Goal: Task Accomplishment & Management: Manage account settings

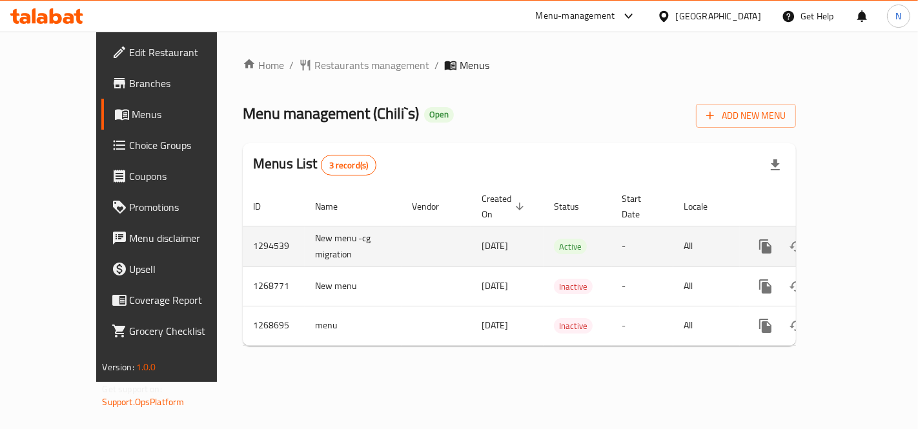
click at [867, 239] on icon "enhanced table" at bounding box center [858, 246] width 15 height 15
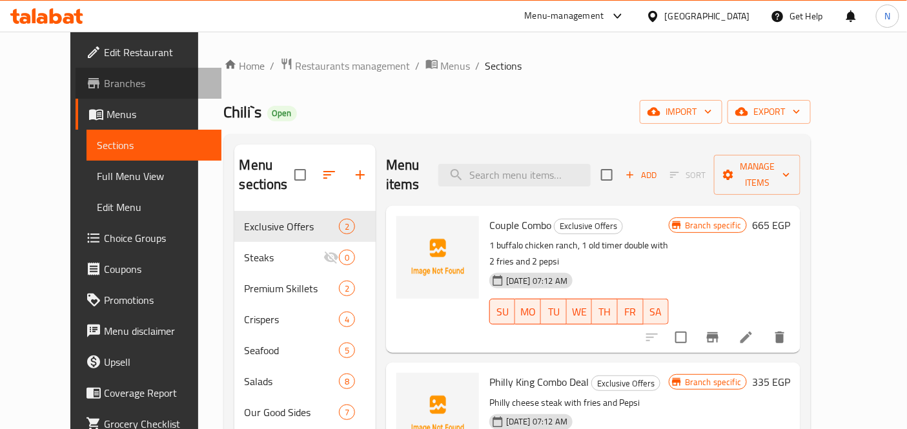
click at [80, 74] on link "Branches" at bounding box center [149, 83] width 147 height 31
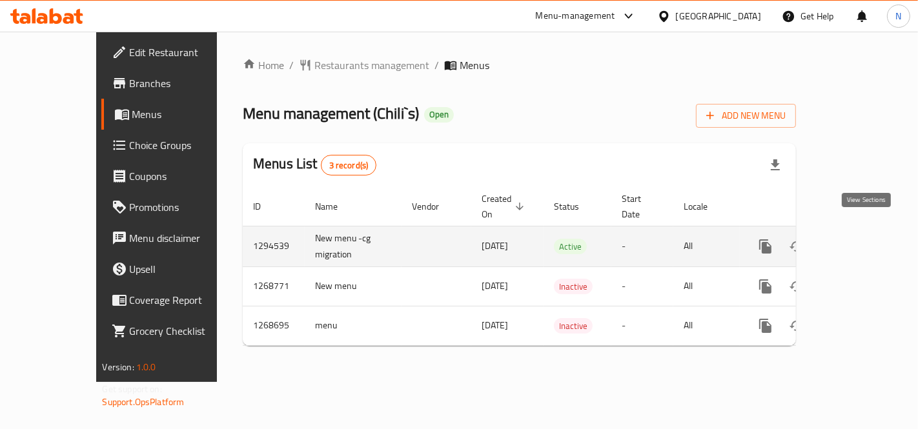
click at [859, 239] on icon "enhanced table" at bounding box center [858, 246] width 15 height 15
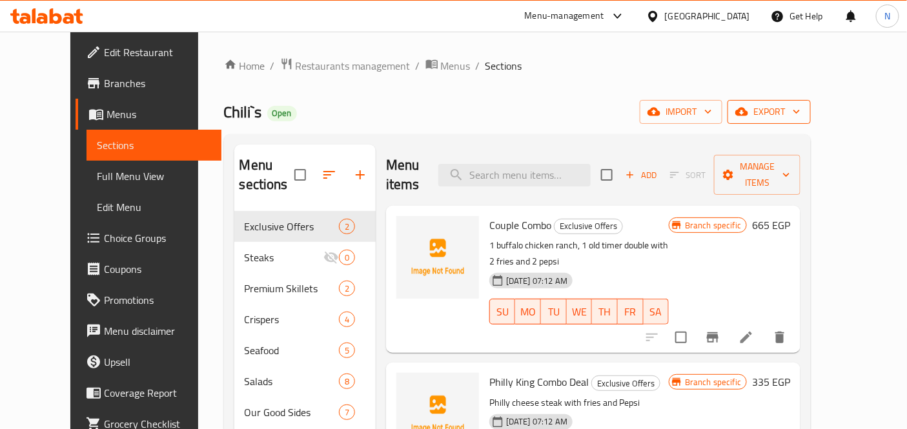
click at [801, 110] on span "export" at bounding box center [769, 112] width 63 height 16
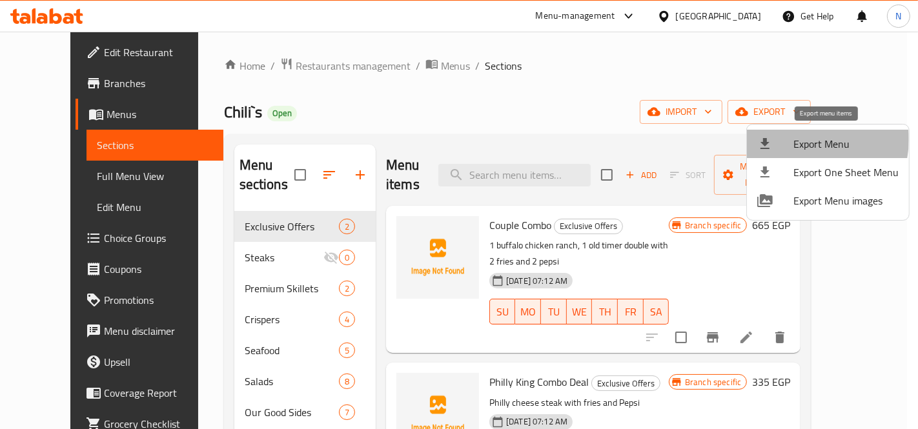
click at [799, 139] on span "Export Menu" at bounding box center [846, 143] width 105 height 15
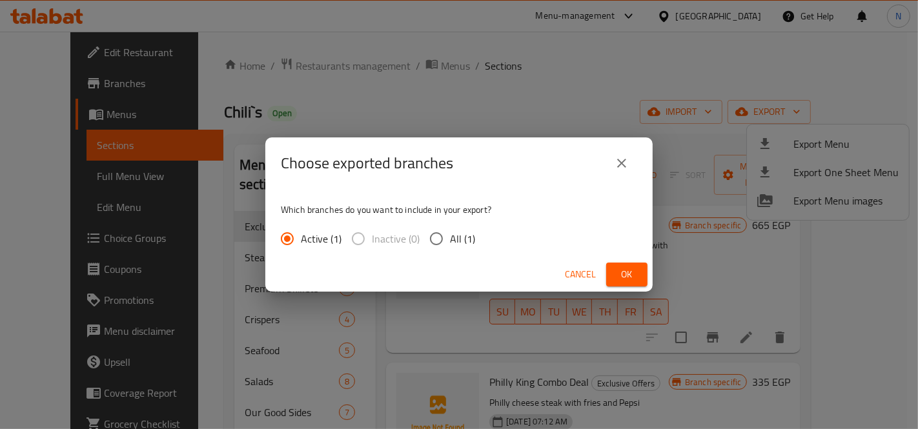
click at [453, 243] on span "All (1)" at bounding box center [462, 238] width 25 height 15
click at [450, 243] on input "All (1)" at bounding box center [436, 238] width 27 height 27
radio input "true"
click at [648, 270] on div "Cancel Ok" at bounding box center [458, 275] width 387 height 34
click at [633, 276] on span "Ok" at bounding box center [627, 275] width 21 height 16
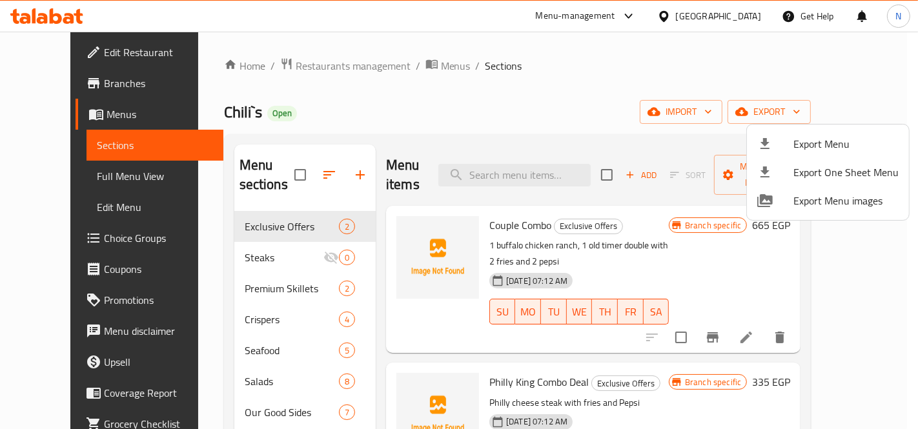
click at [524, 112] on div at bounding box center [459, 214] width 918 height 429
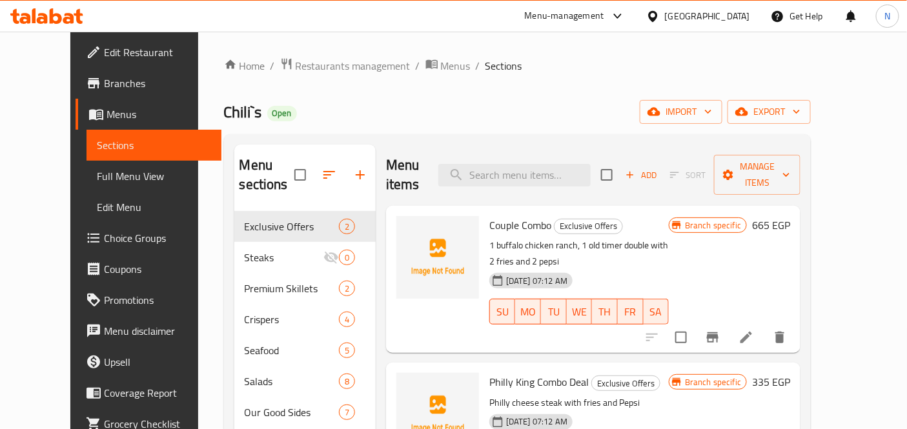
drag, startPoint x: 101, startPoint y: 81, endPoint x: 263, endPoint y: 92, distance: 162.4
click at [104, 81] on span "Branches" at bounding box center [158, 83] width 108 height 15
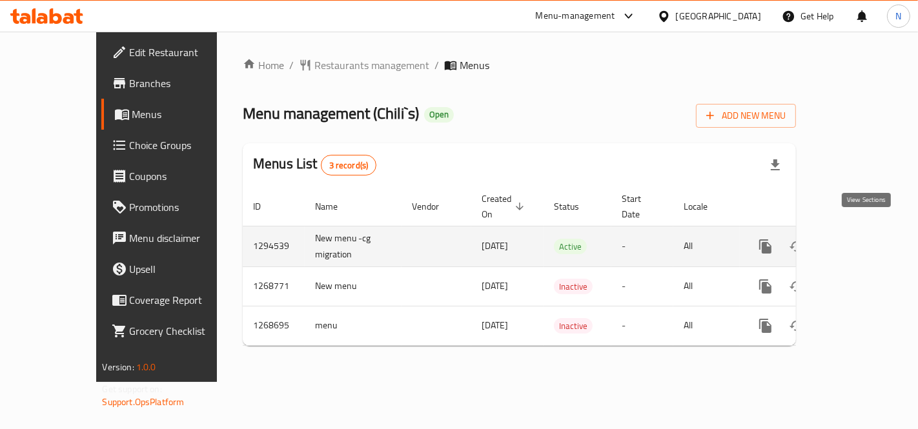
click at [874, 231] on link "enhanced table" at bounding box center [858, 246] width 31 height 31
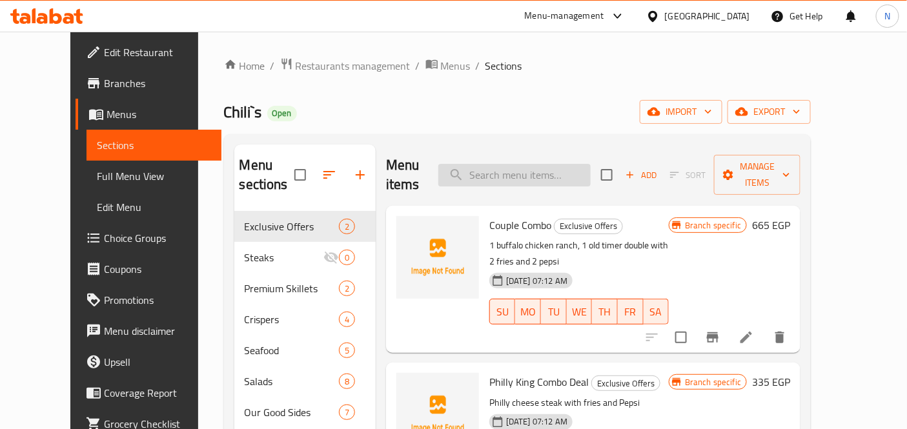
click at [584, 170] on input "search" at bounding box center [514, 175] width 152 height 23
paste input "Couple Combo"
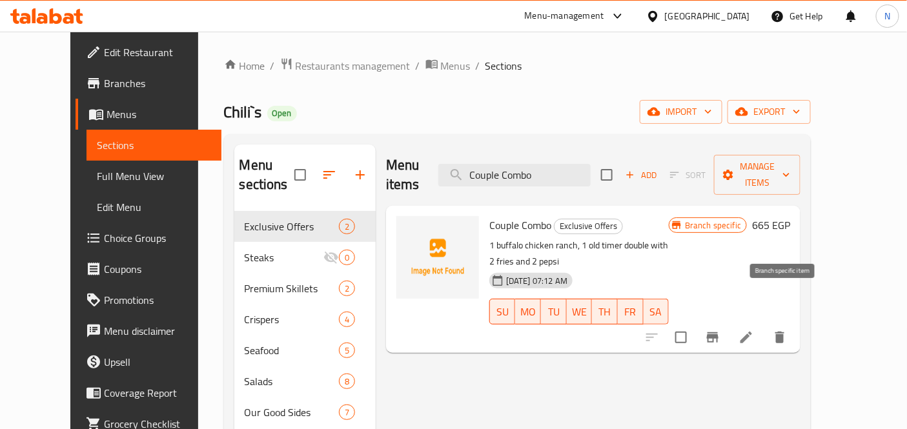
type input "Couple Combo"
click at [728, 322] on button "Branch-specific-item" at bounding box center [712, 337] width 31 height 31
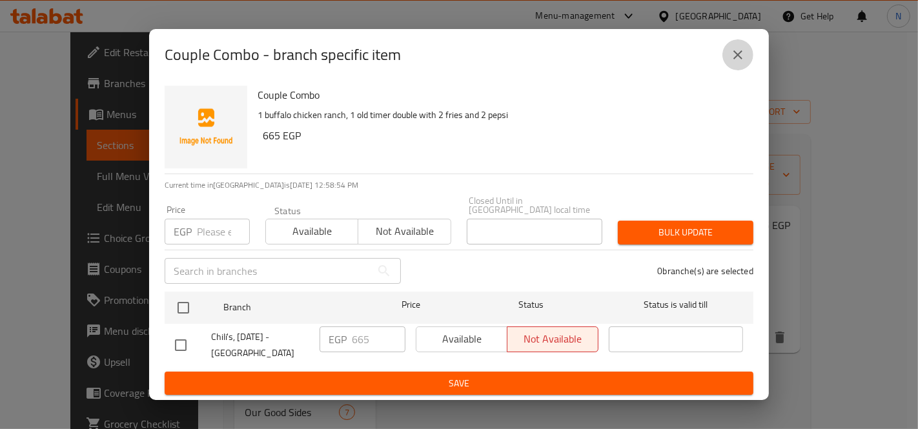
click at [752, 54] on button "close" at bounding box center [738, 54] width 31 height 31
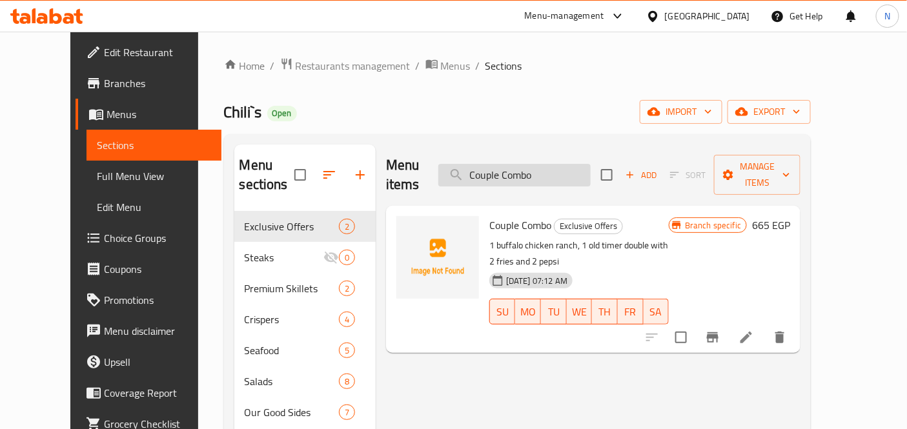
click at [558, 164] on input "Couple Combo" at bounding box center [514, 175] width 152 height 23
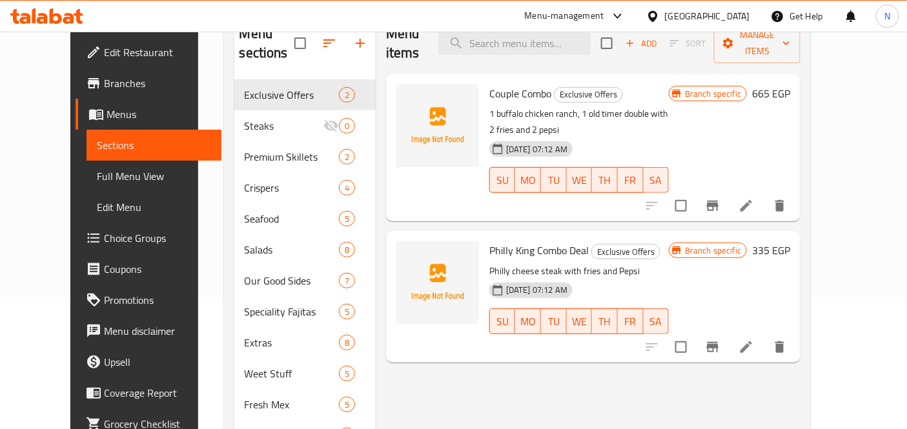
scroll to position [287, 0]
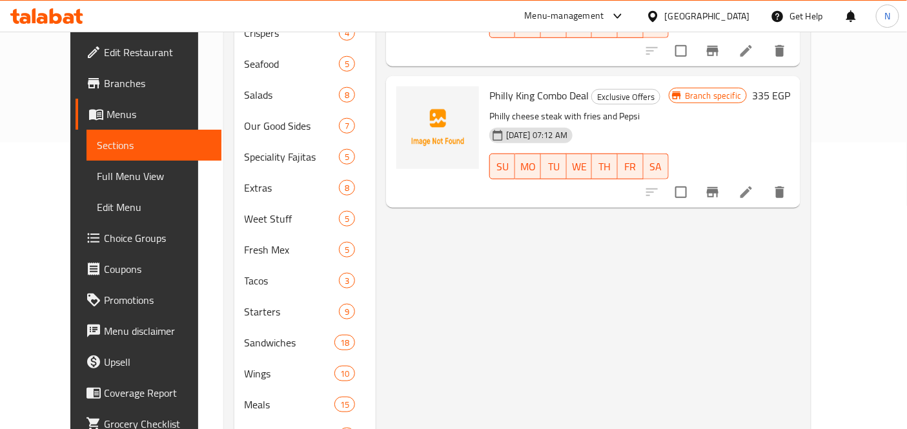
click at [104, 91] on span "Branches" at bounding box center [158, 83] width 108 height 15
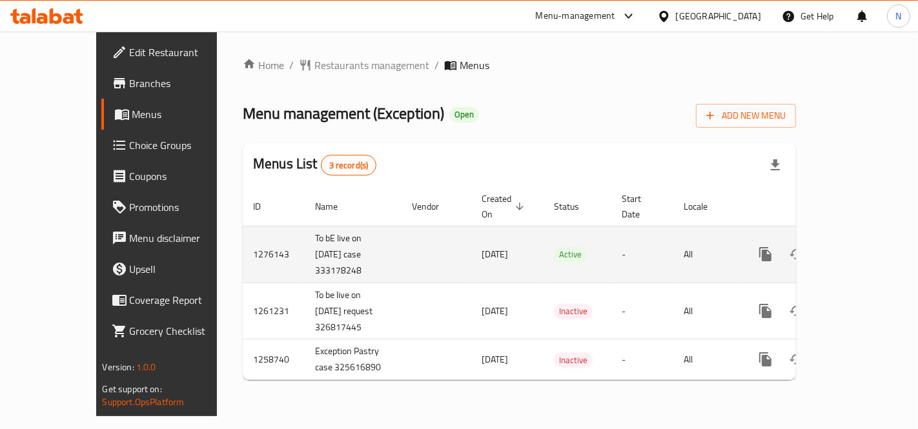
click at [867, 247] on icon "enhanced table" at bounding box center [858, 254] width 15 height 15
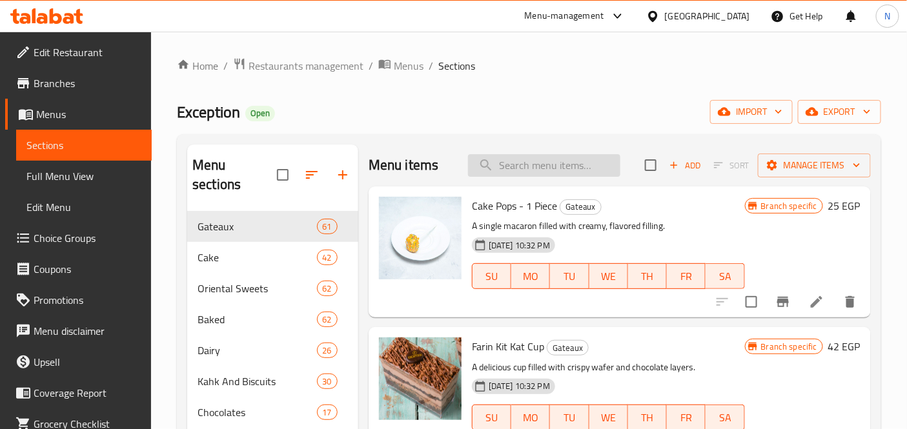
paste input "تورتة شكولاته و بستاشيو مقاس 20"
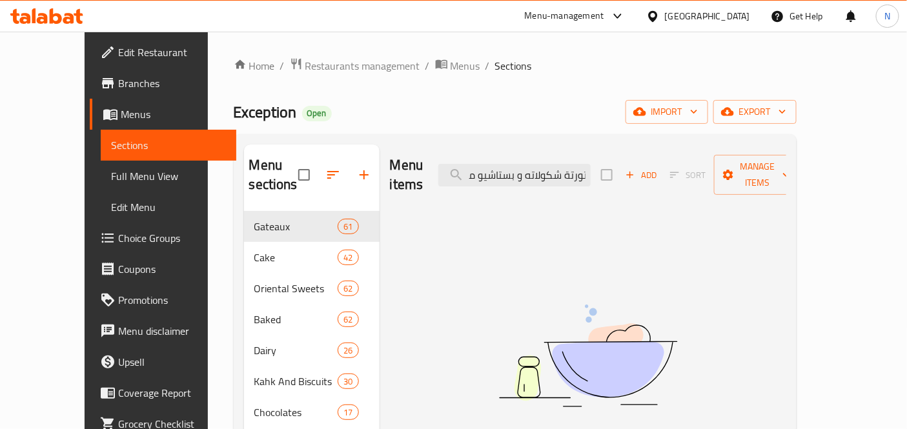
type input "تورتة شكولاته و بستاشيو مقاس 20"
click at [112, 163] on link "Full Menu View" at bounding box center [169, 176] width 136 height 31
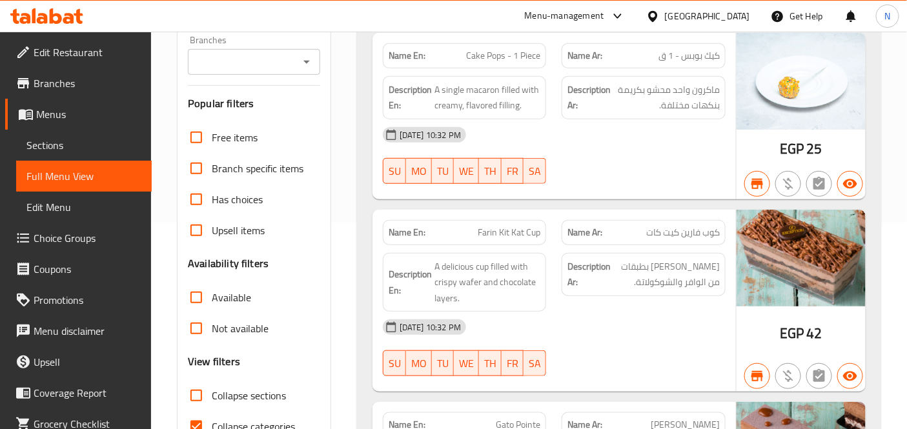
scroll to position [215, 0]
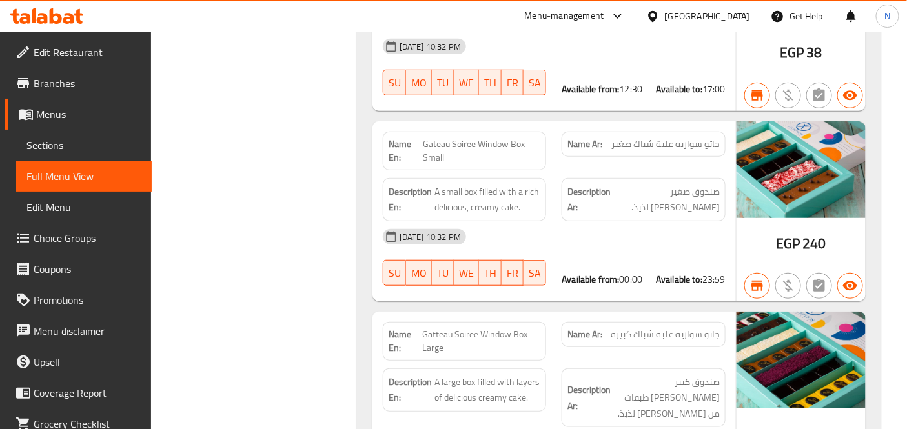
scroll to position [6705, 0]
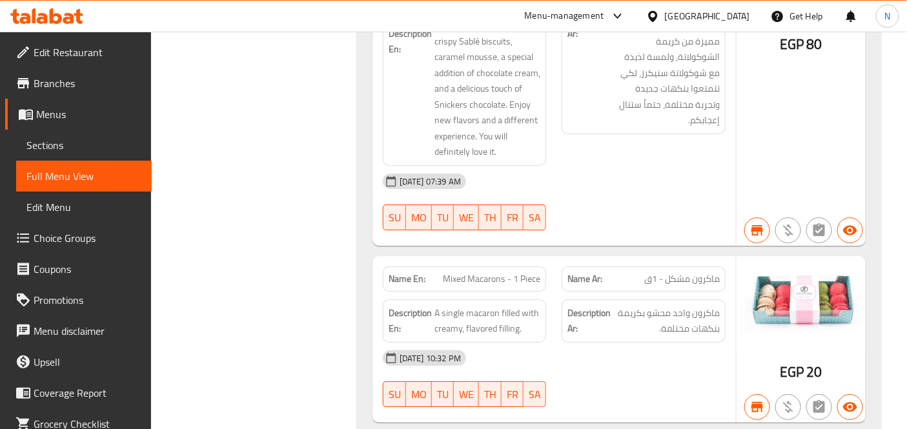
scroll to position [0, 0]
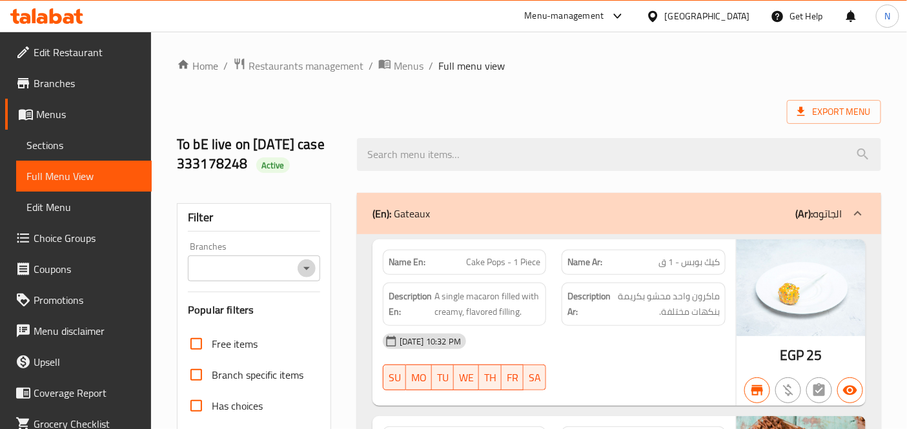
click at [305, 265] on icon "Open" at bounding box center [306, 268] width 15 height 15
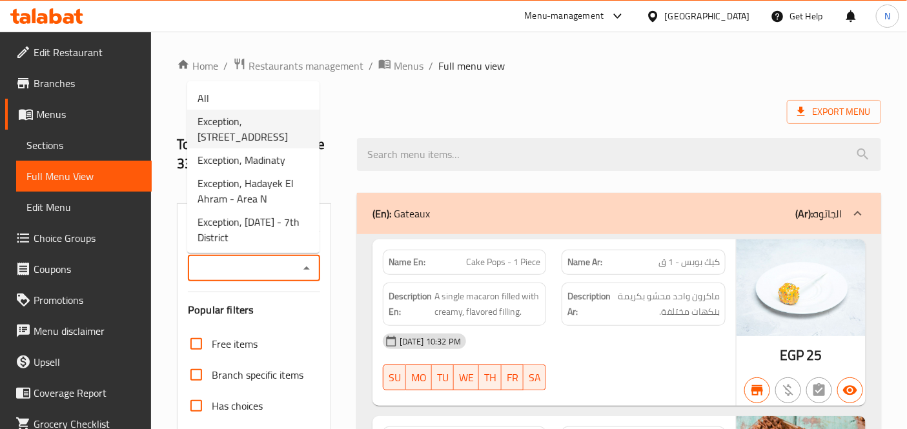
click at [246, 134] on span "Exception, Zahraa El Maadi - Street 50" at bounding box center [254, 129] width 112 height 31
type input "Exception, Zahraa El Maadi - Street 50"
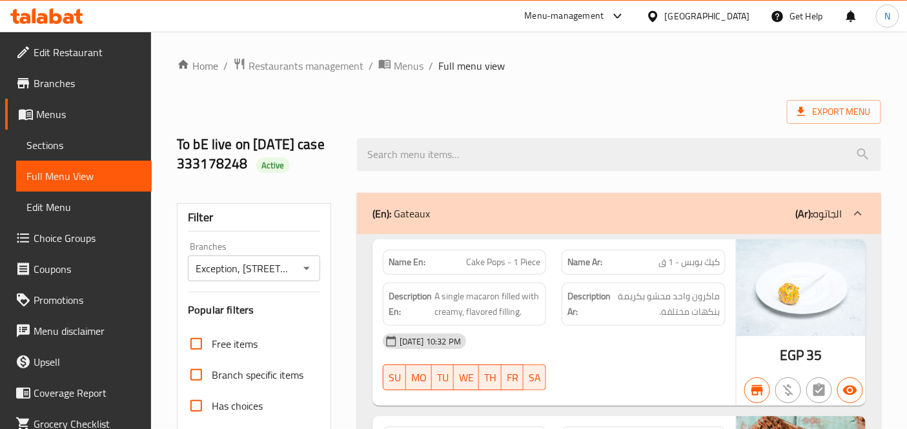
scroll to position [38034, 0]
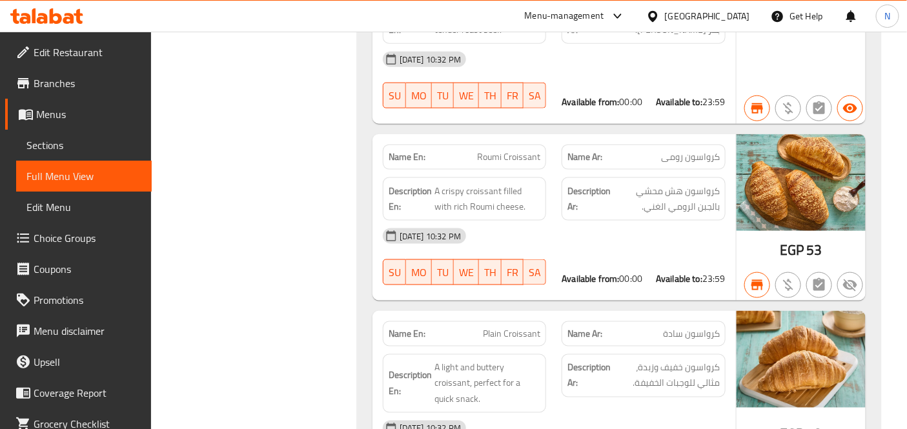
click at [588, 347] on div "Description Ar: كرواسون خفيف وزبدة، مثالي للوجبات الخفيفة." at bounding box center [644, 384] width 180 height 75
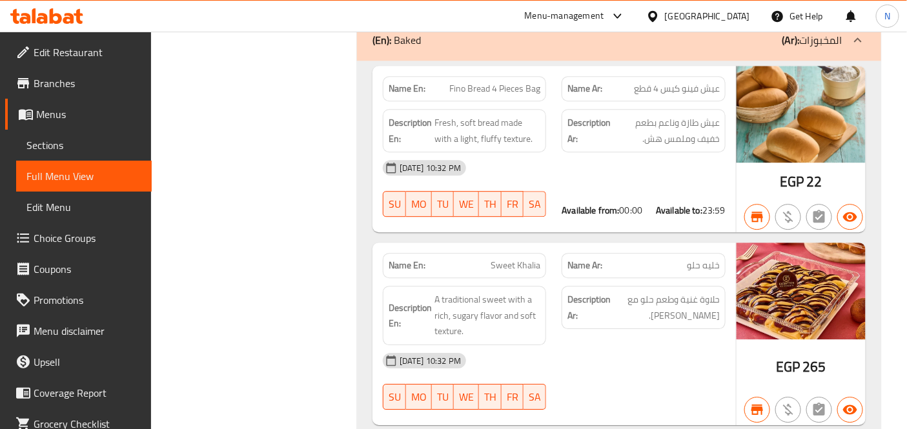
scroll to position [57518, 0]
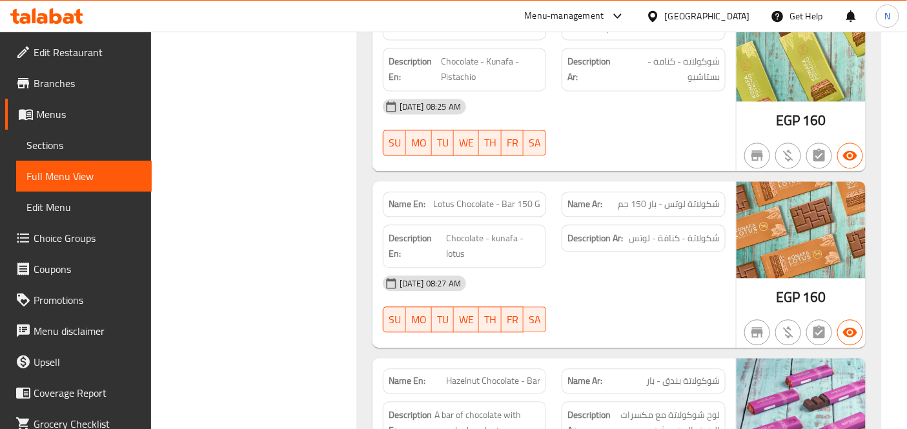
scroll to position [58020, 0]
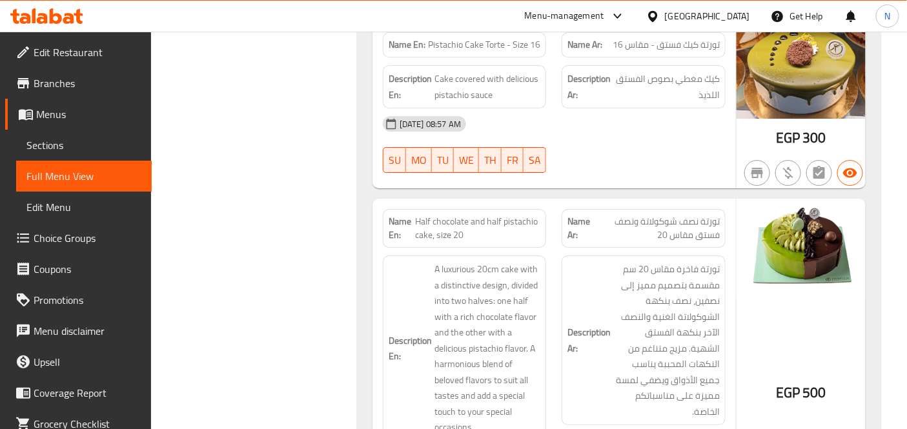
scroll to position [14479, 0]
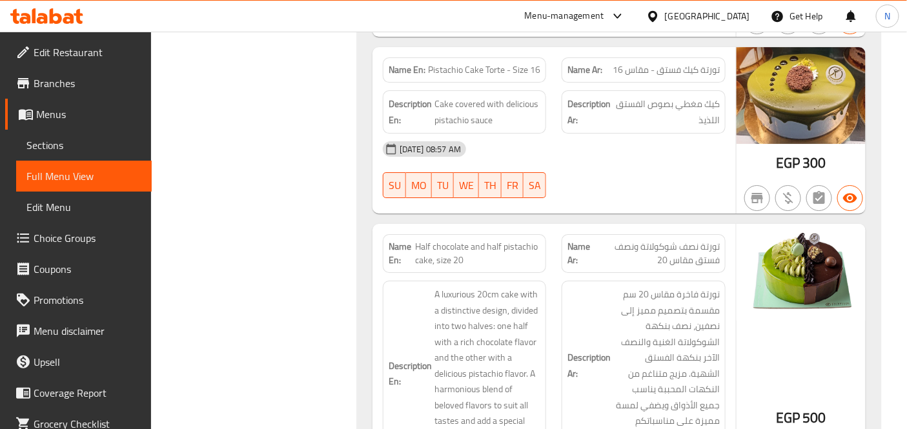
click at [475, 240] on span "Half chocolate and half pistachio cake, size 20" at bounding box center [477, 253] width 125 height 27
click at [477, 240] on span "Half chocolate and half pistachio cake, size 20" at bounding box center [477, 253] width 125 height 27
copy span "Half chocolate and half pistachio cake, size 20"
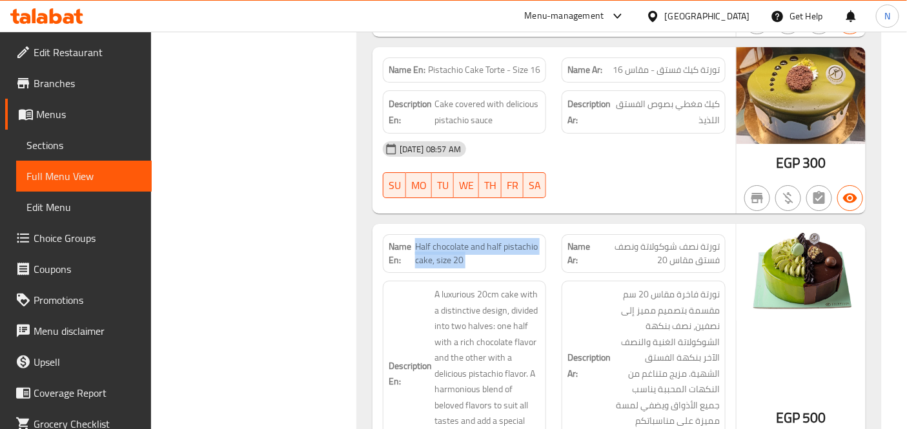
click at [512, 240] on span "Half chocolate and half pistachio cake, size 20" at bounding box center [477, 253] width 125 height 27
click at [457, 240] on span "Half chocolate and half pistachio cake, size 20" at bounding box center [477, 253] width 125 height 27
copy span "Half chocolate and half pistachio cake, size 20"
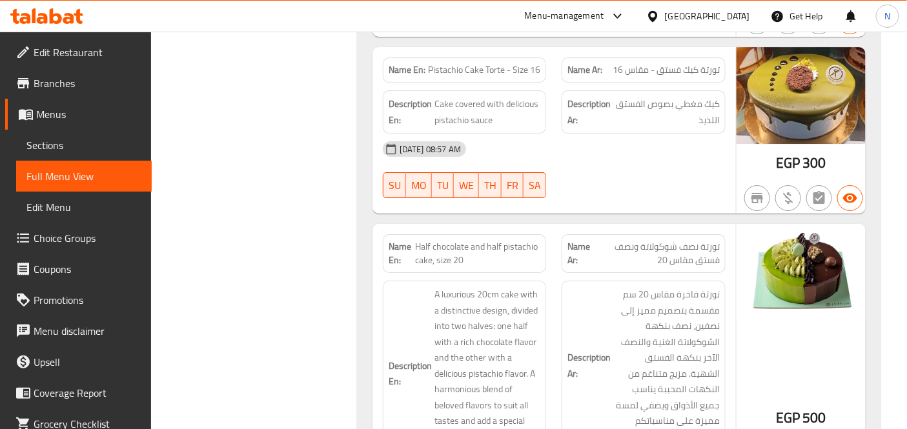
click at [373, 224] on div "Name En: Half chocolate and half pistachio cake, size 20 Name Ar: تورتة نصف شوك…" at bounding box center [555, 385] width 364 height 323
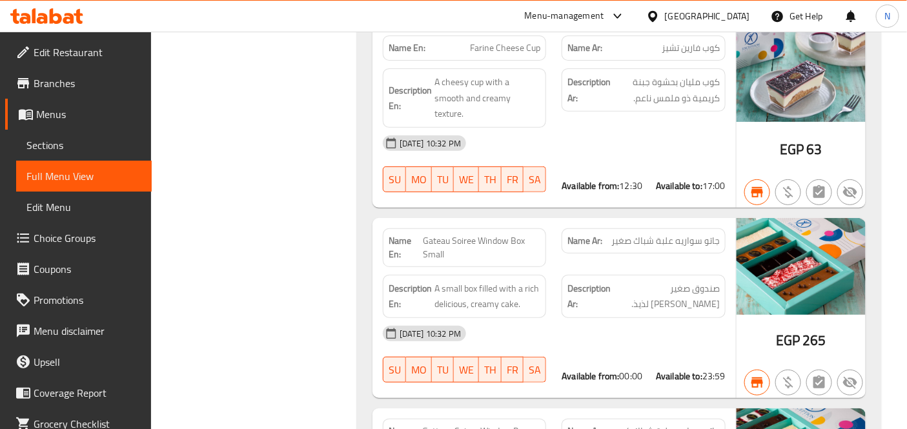
click at [447, 221] on div "Name En: Gateau Soiree Window Box Small" at bounding box center [465, 248] width 180 height 54
click at [457, 234] on span "Gateau Soiree Window Box Small" at bounding box center [482, 247] width 118 height 27
copy span "Gateau Soiree Window Box Small"
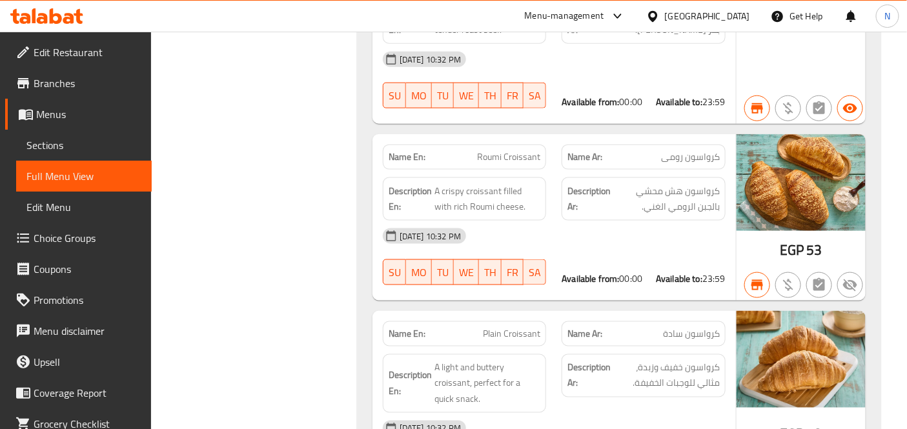
click at [518, 327] on span "Plain Croissant" at bounding box center [511, 334] width 57 height 14
copy span "Plain Croissant"
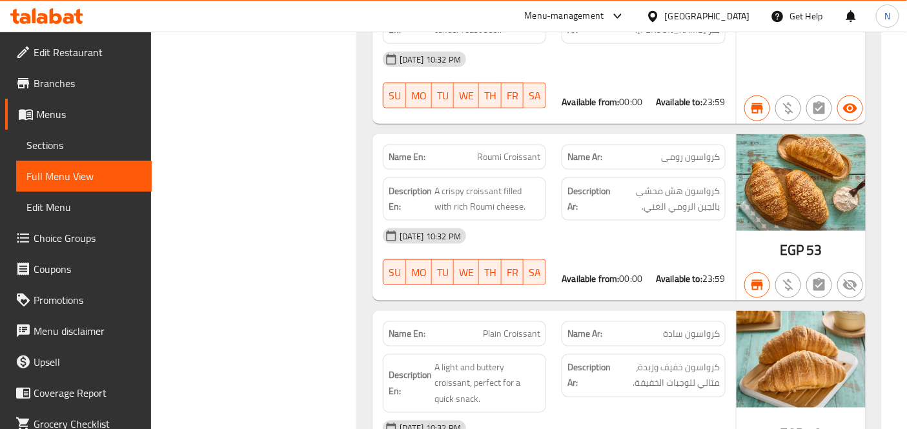
scroll to position [33734, 0]
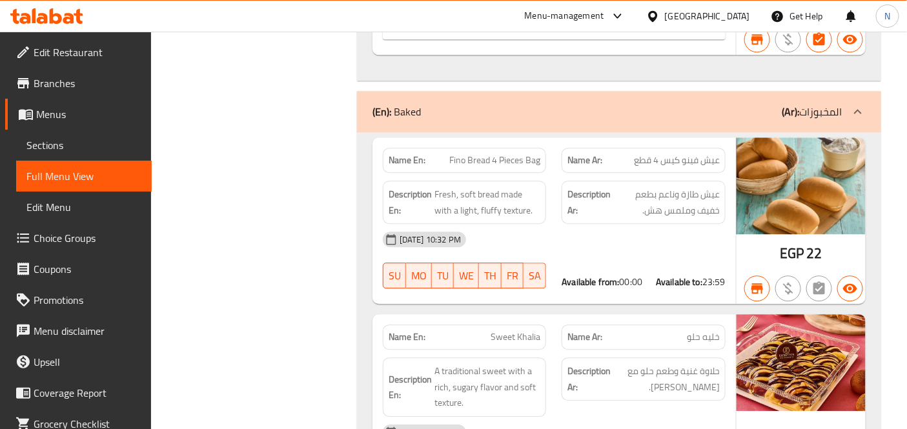
click at [522, 331] on span "Sweet Khalia" at bounding box center [516, 338] width 50 height 14
copy span "Sweet Khalia"
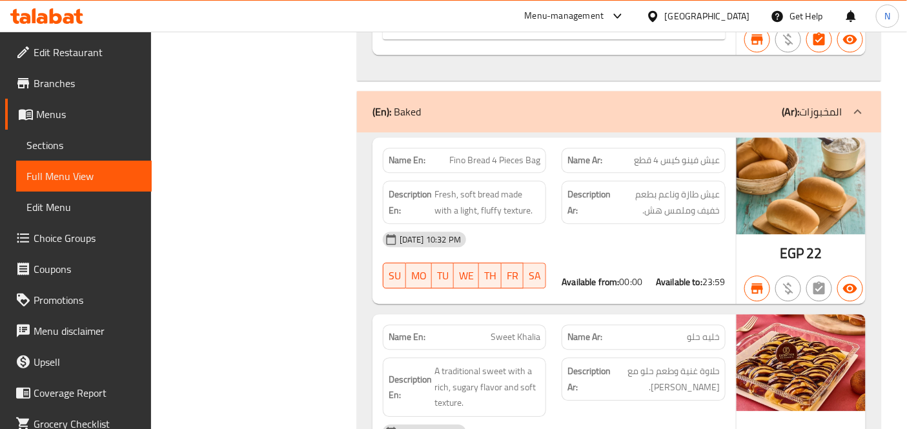
scroll to position [57518, 0]
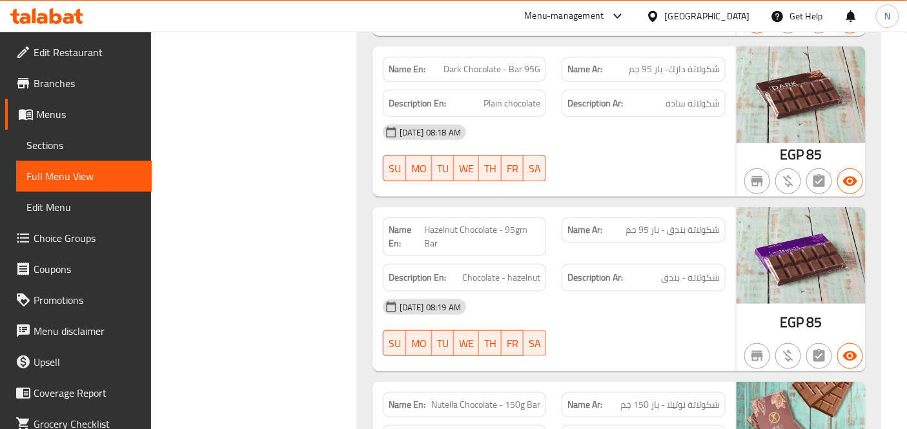
click at [510, 398] on span "Nutella Chocolate - 150g Bar" at bounding box center [485, 405] width 109 height 14
copy span "Nutella Chocolate - 150g Bar"
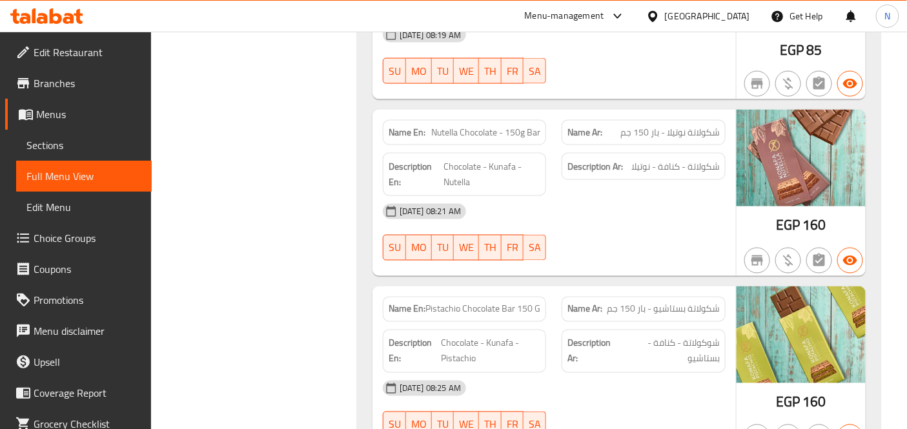
scroll to position [57877, 0]
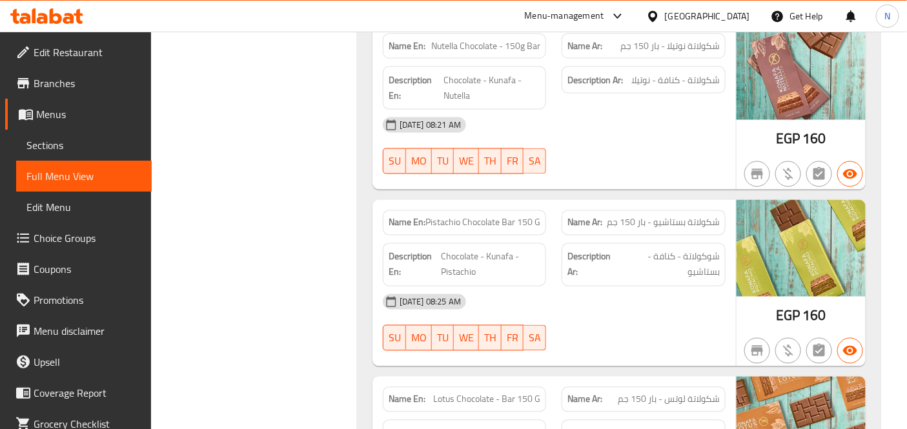
click at [448, 393] on span "Lotus Chocolate - Bar 150 G" at bounding box center [486, 400] width 107 height 14
copy span "Lotus Chocolate - Bar 150 G"
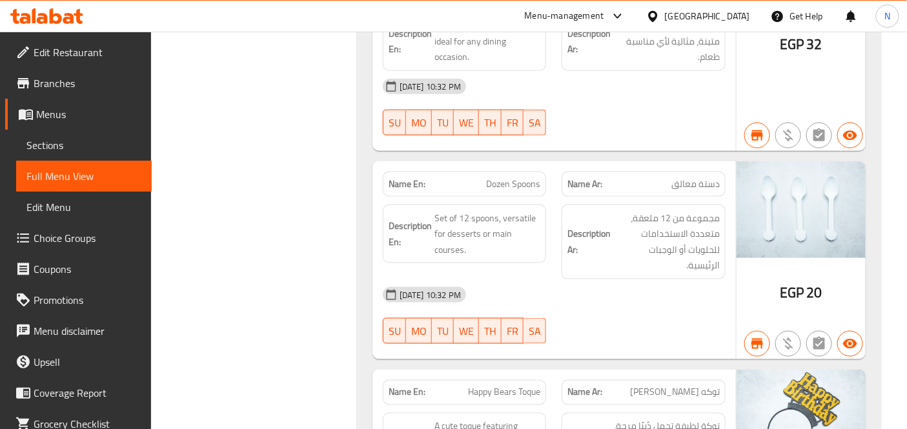
scroll to position [35647, 0]
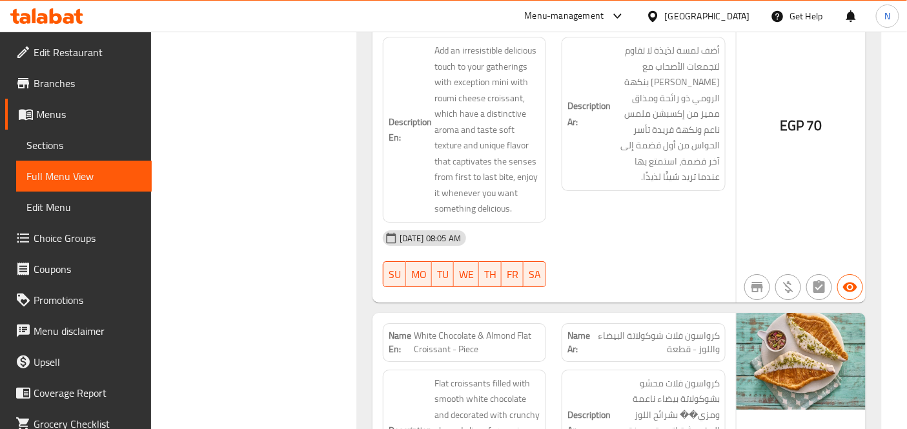
click at [505, 329] on span "White Chocolate & Almond Flat Croissant - Piece" at bounding box center [477, 342] width 127 height 27
copy span "White Chocolate & Almond Flat Croissant - Piece"
click at [81, 93] on link "Branches" at bounding box center [78, 83] width 147 height 31
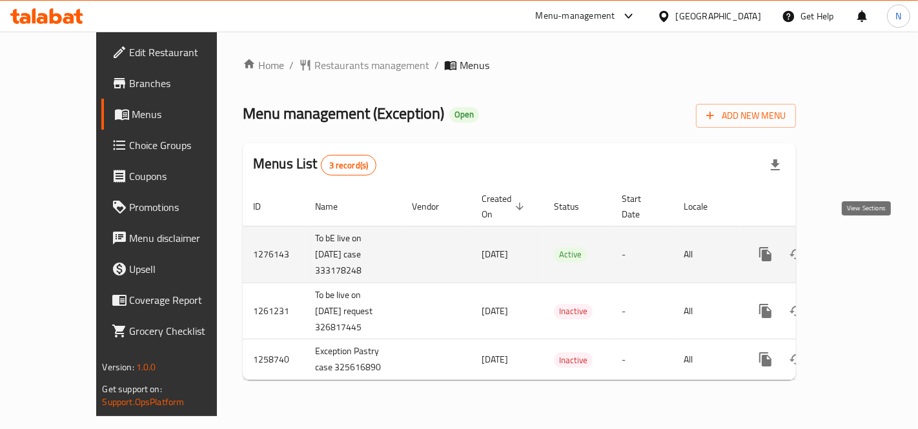
click at [863, 247] on icon "enhanced table" at bounding box center [858, 254] width 15 height 15
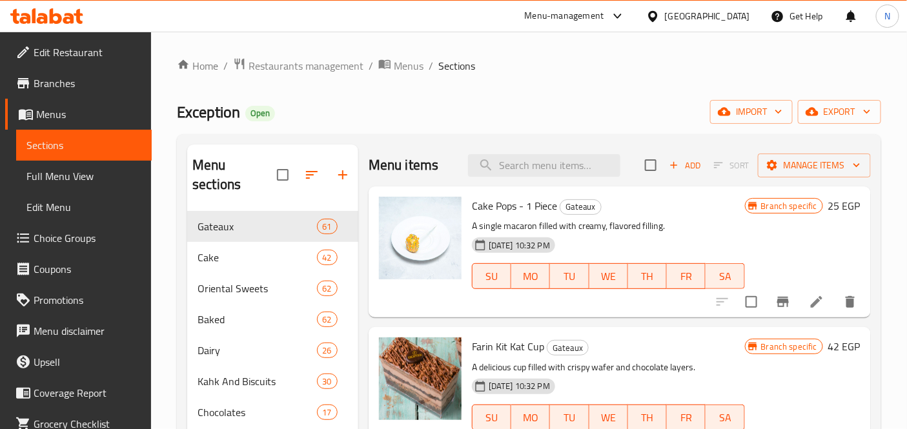
click at [526, 95] on div "Home / Restaurants management / Menus / Sections Exception Open import export M…" at bounding box center [529, 323] width 704 height 533
click at [513, 156] on input "search" at bounding box center [544, 165] width 152 height 23
paste input "Half chocolate and half pistachio cake, size 20"
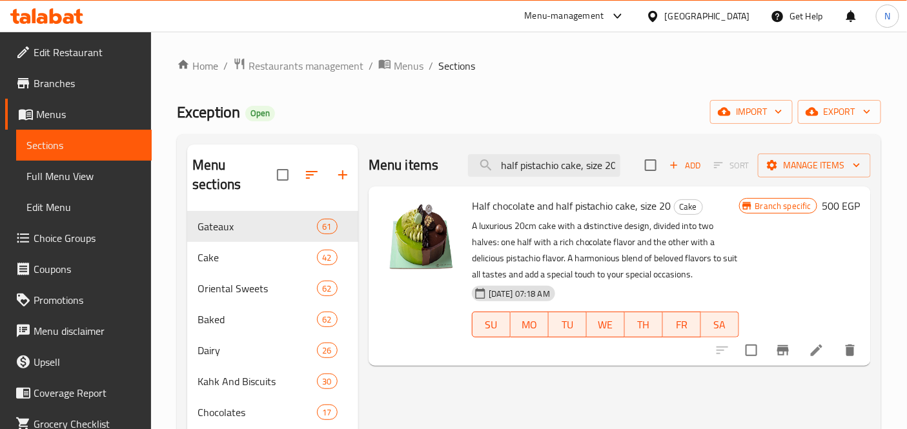
type input "Half chocolate and half pistachio cake, size 20"
click at [806, 345] on li at bounding box center [817, 350] width 36 height 23
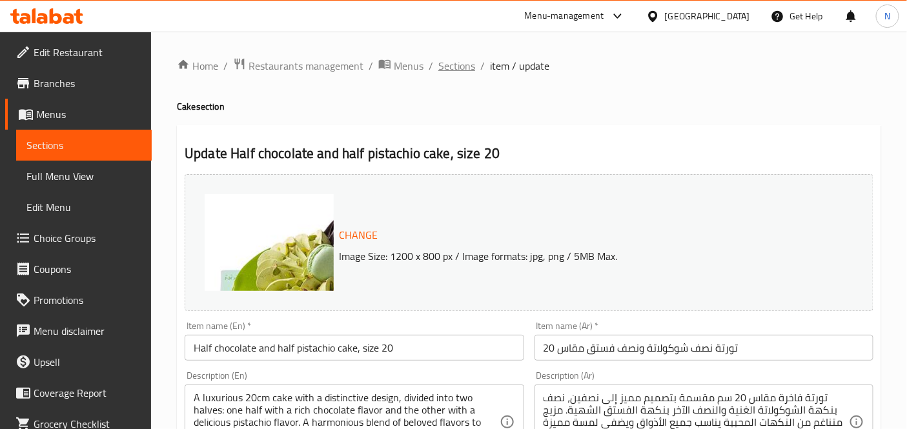
click at [470, 63] on span "Sections" at bounding box center [456, 65] width 37 height 15
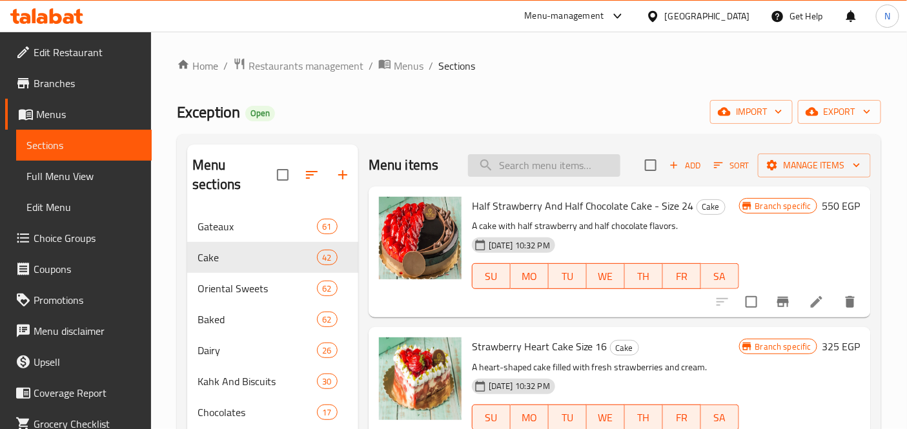
click at [546, 163] on input "search" at bounding box center [544, 165] width 152 height 23
paste input "Plain Croissant"
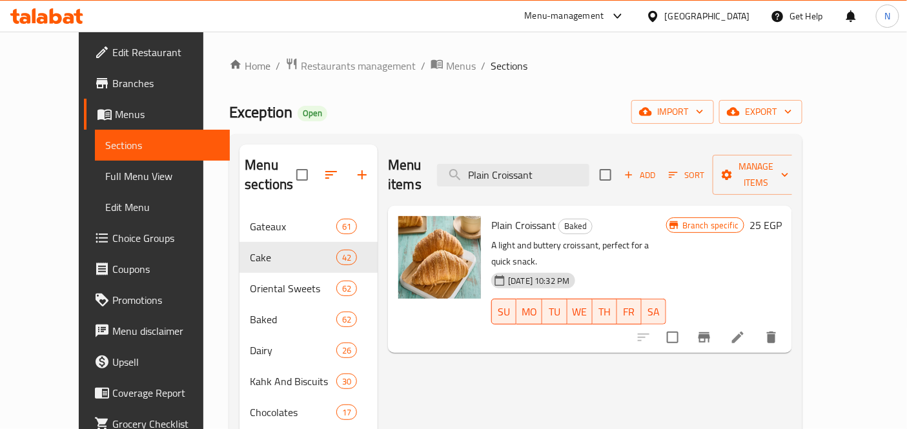
type input "Plain Croissant"
click at [756, 326] on li at bounding box center [738, 337] width 36 height 23
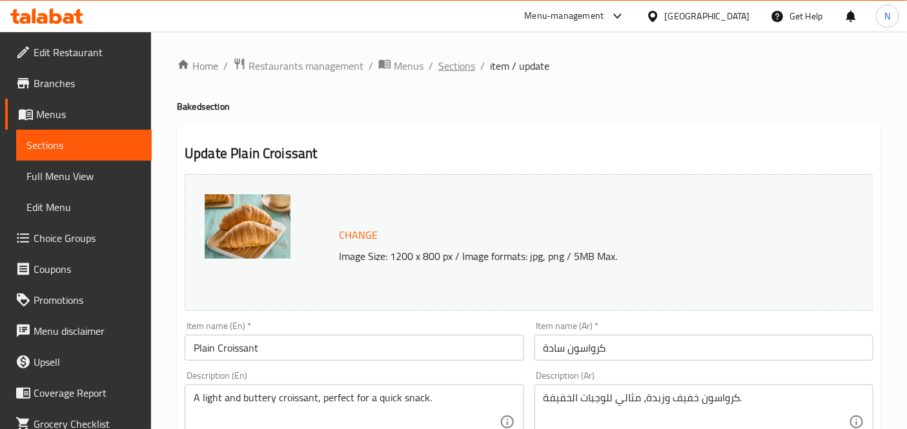
click at [453, 62] on span "Sections" at bounding box center [456, 65] width 37 height 15
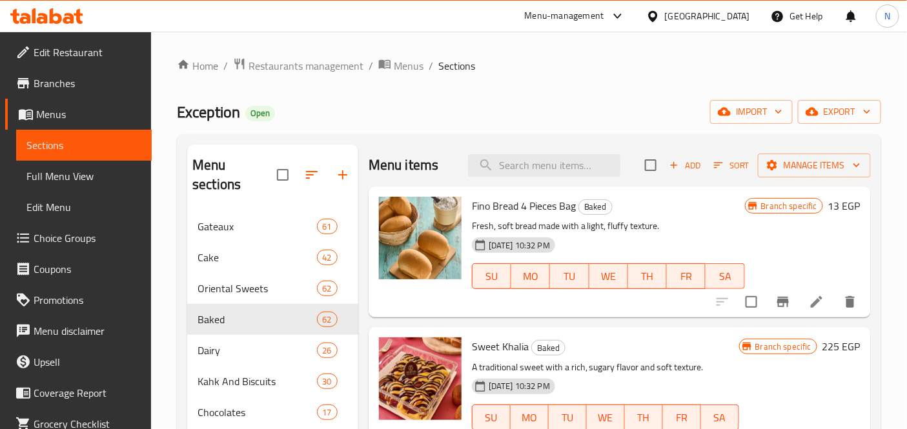
click at [559, 174] on input "search" at bounding box center [544, 165] width 152 height 23
paste input "Nutella Chocolate - 150g Bar"
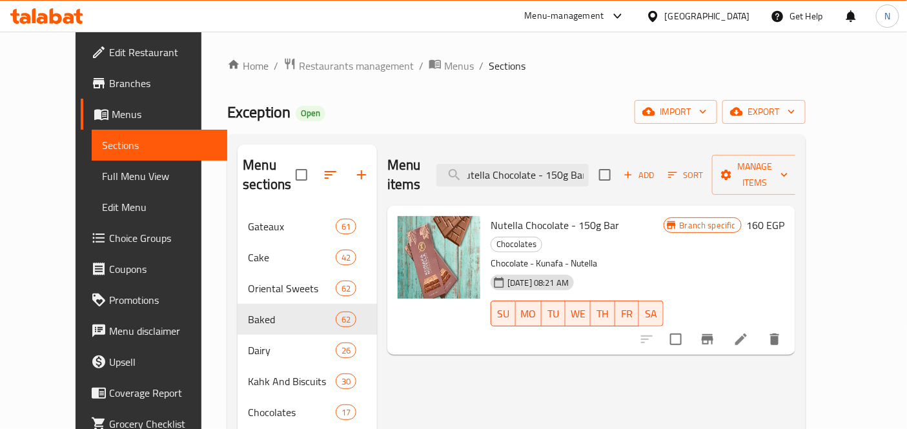
type input "Nutella Chocolate - 150g Bar"
click at [759, 328] on li at bounding box center [741, 339] width 36 height 23
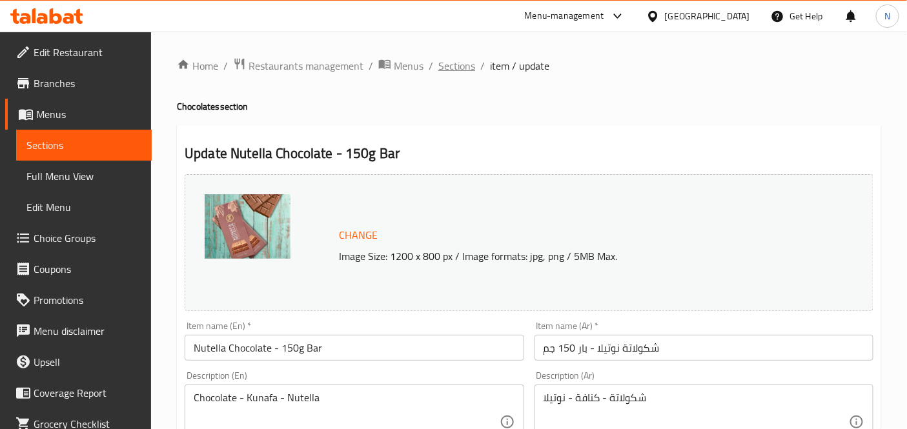
click at [472, 65] on span "Sections" at bounding box center [456, 65] width 37 height 15
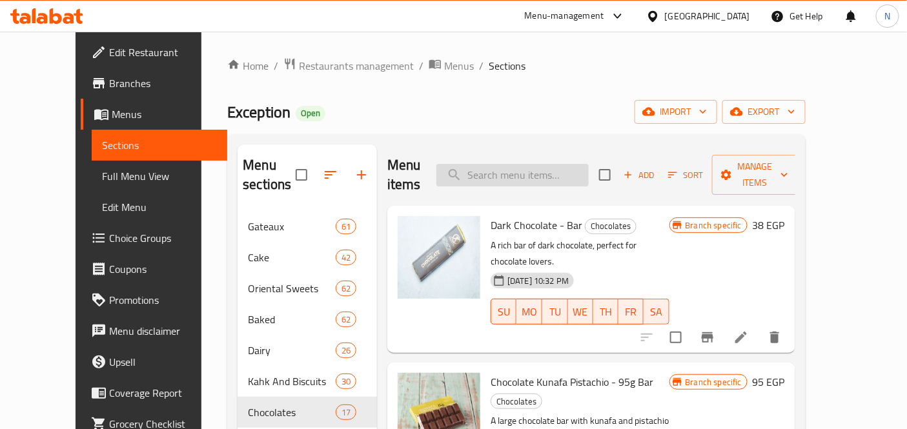
click at [588, 171] on input "search" at bounding box center [512, 175] width 152 height 23
paste input "Lotus Chocolate - Bar 150 G"
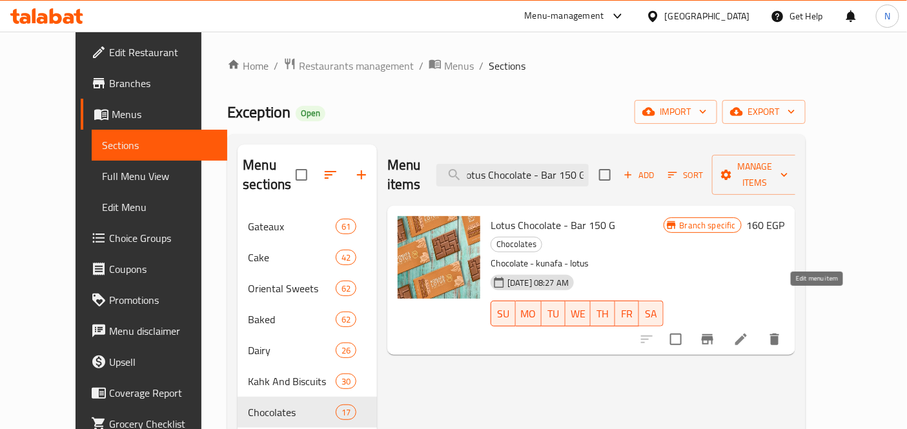
type input "Lotus Chocolate - Bar 150 G"
click at [749, 332] on icon at bounding box center [741, 339] width 15 height 15
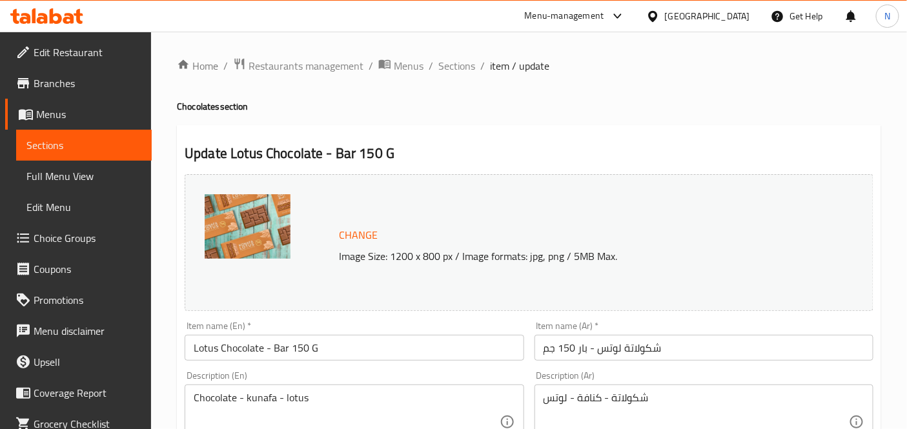
drag, startPoint x: 40, startPoint y: 93, endPoint x: 179, endPoint y: 121, distance: 141.7
click at [41, 93] on link "Branches" at bounding box center [78, 83] width 147 height 31
